Goal: Task Accomplishment & Management: Complete application form

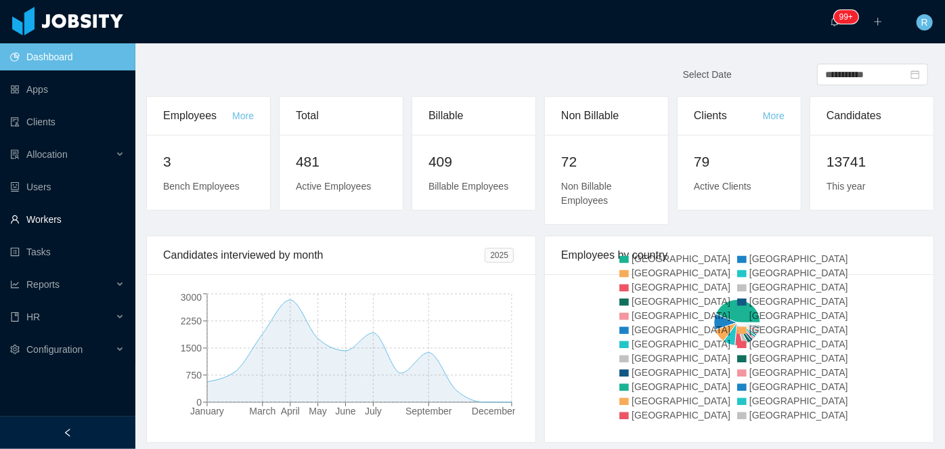
click at [67, 226] on link "Workers" at bounding box center [67, 219] width 114 height 27
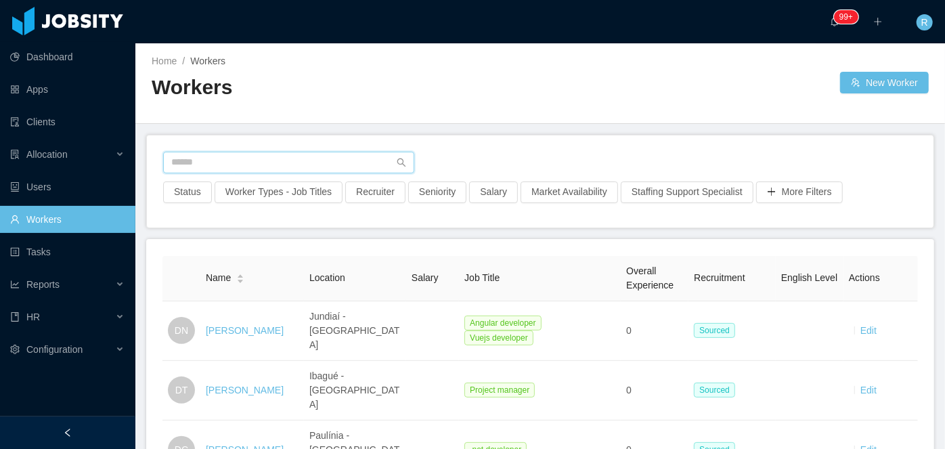
click at [330, 163] on input "text" at bounding box center [288, 163] width 251 height 22
paste input "**********"
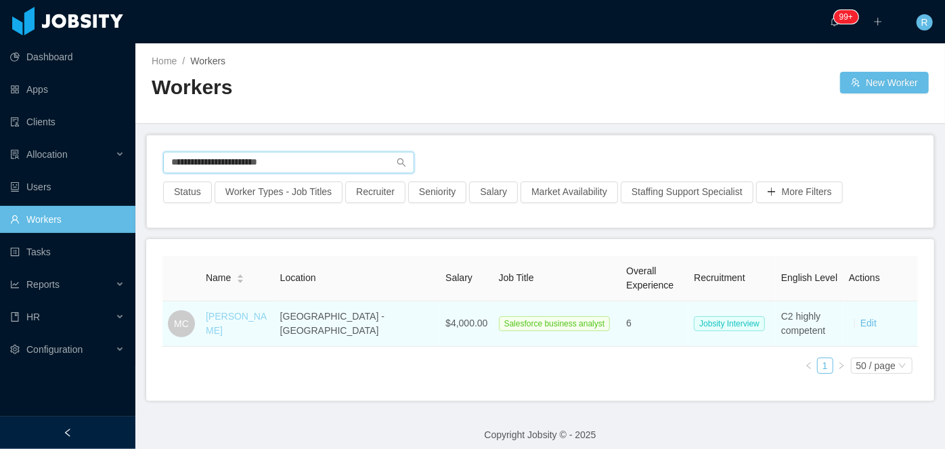
type input "**********"
click at [257, 322] on link "[PERSON_NAME]" at bounding box center [236, 323] width 61 height 25
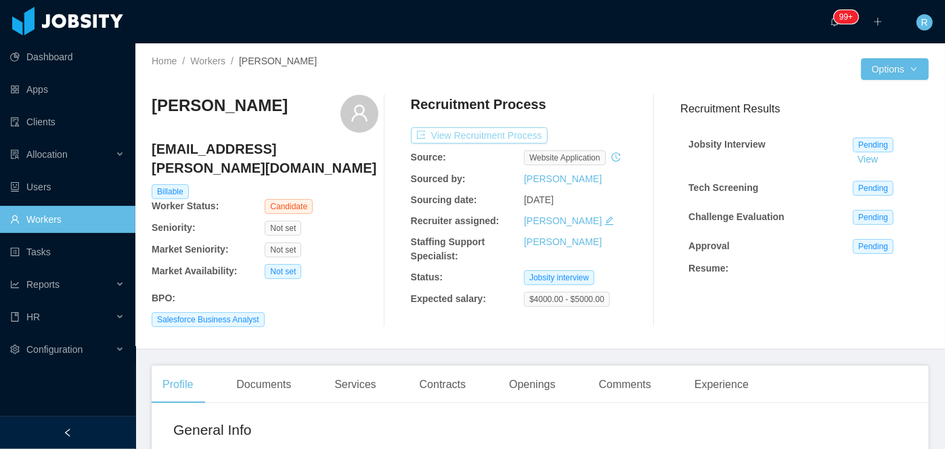
click at [491, 128] on button "View Recruitment Process" at bounding box center [479, 135] width 137 height 16
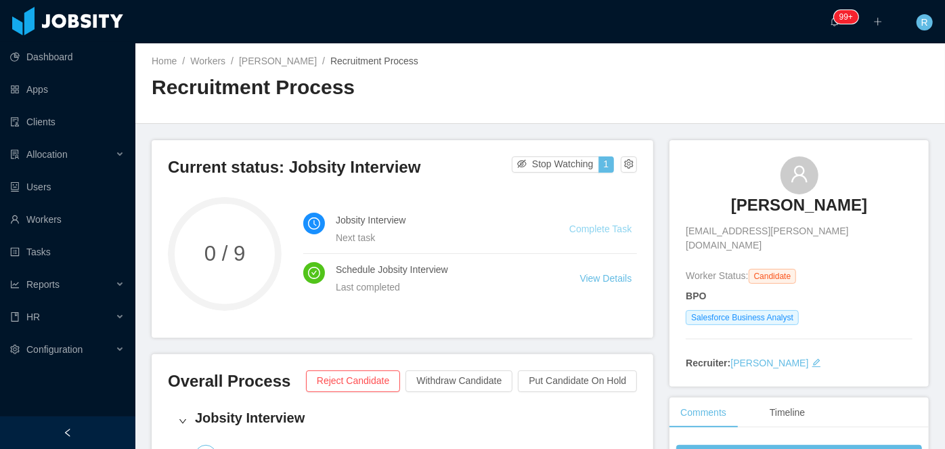
click at [595, 231] on link "Complete Task" at bounding box center [601, 228] width 62 height 11
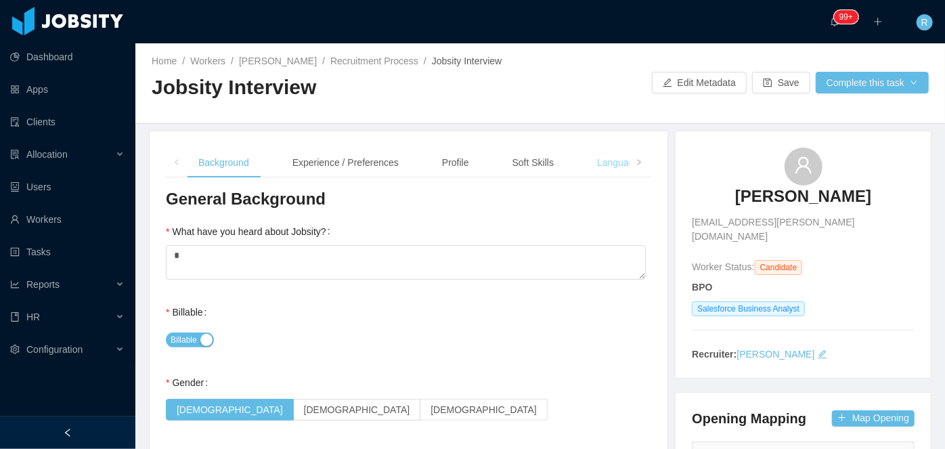
click at [608, 165] on div "Language" at bounding box center [618, 163] width 64 height 30
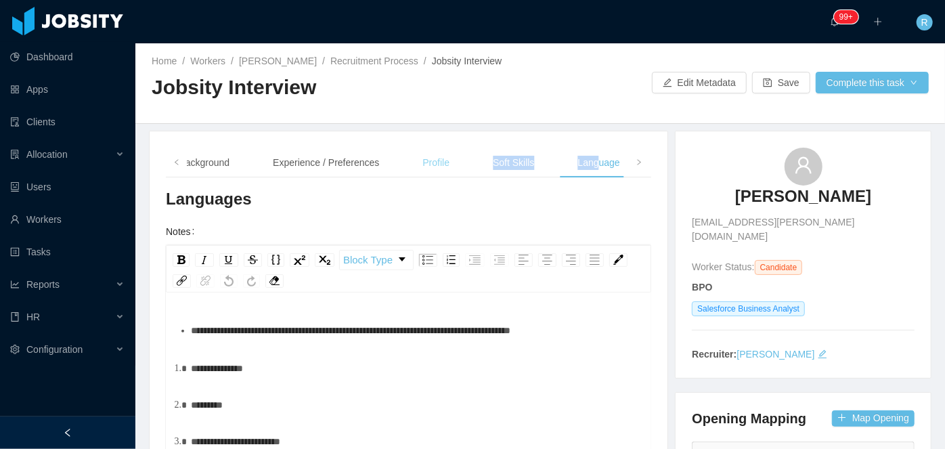
drag, startPoint x: 595, startPoint y: 163, endPoint x: 448, endPoint y: 151, distance: 147.5
click at [448, 151] on div "Background Experience / Preferences Profile Soft Skills Language Notes" at bounding box center [433, 163] width 531 height 30
click at [628, 166] on span at bounding box center [639, 163] width 22 height 30
click at [606, 163] on div "Notes" at bounding box center [607, 163] width 47 height 30
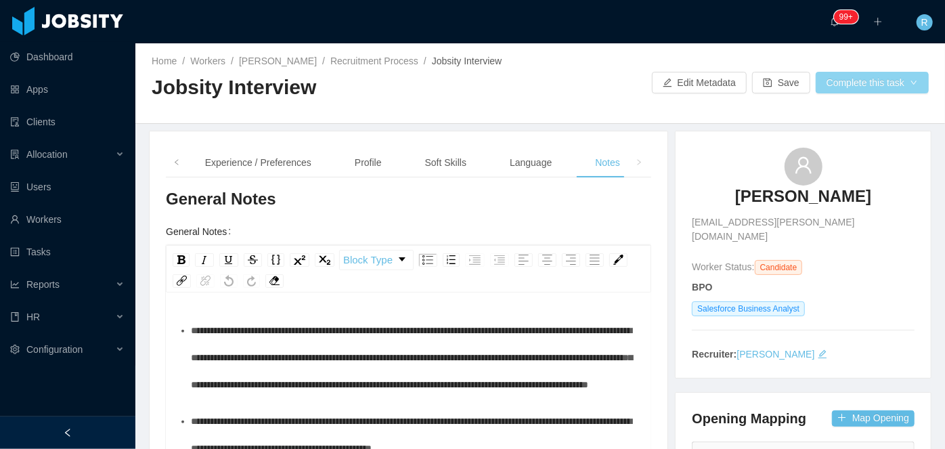
click at [868, 87] on button "Complete this task" at bounding box center [872, 83] width 113 height 22
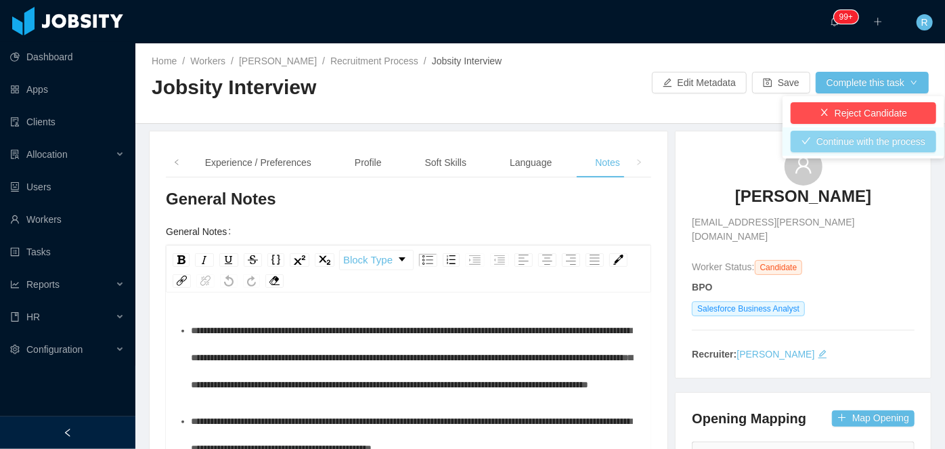
click at [847, 140] on button "Continue with the process" at bounding box center [864, 142] width 146 height 22
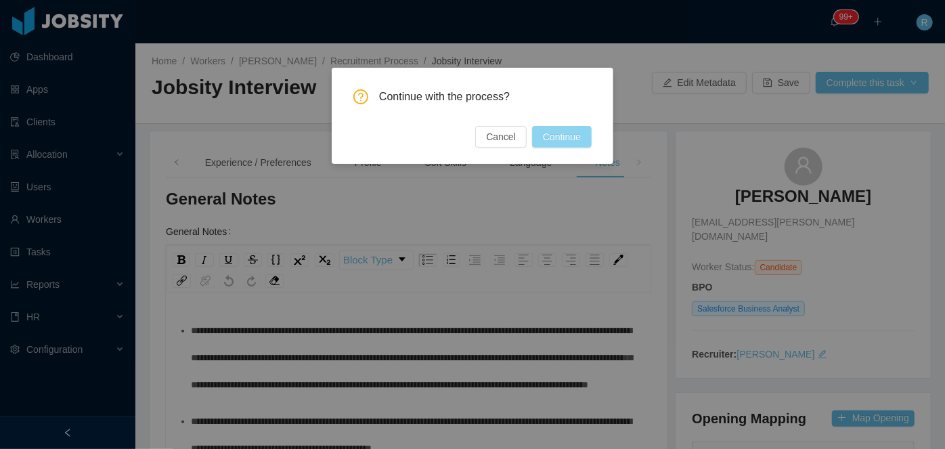
click at [571, 134] on button "Continue" at bounding box center [562, 137] width 60 height 22
